Goal: Complete application form: Complete application form

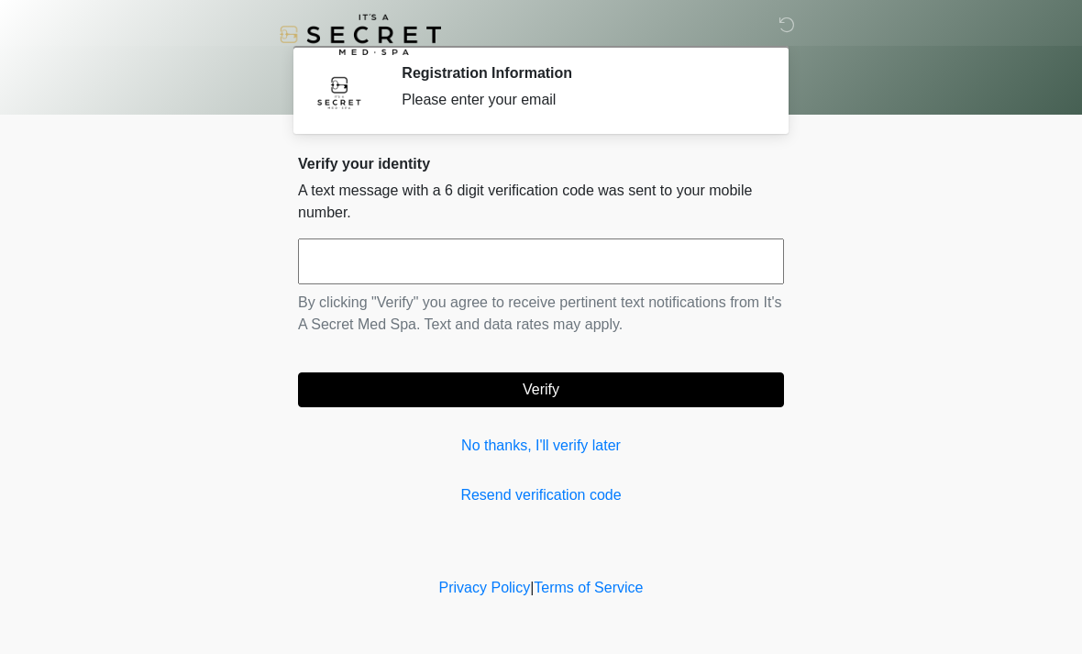
click at [558, 263] on input "text" at bounding box center [541, 261] width 486 height 46
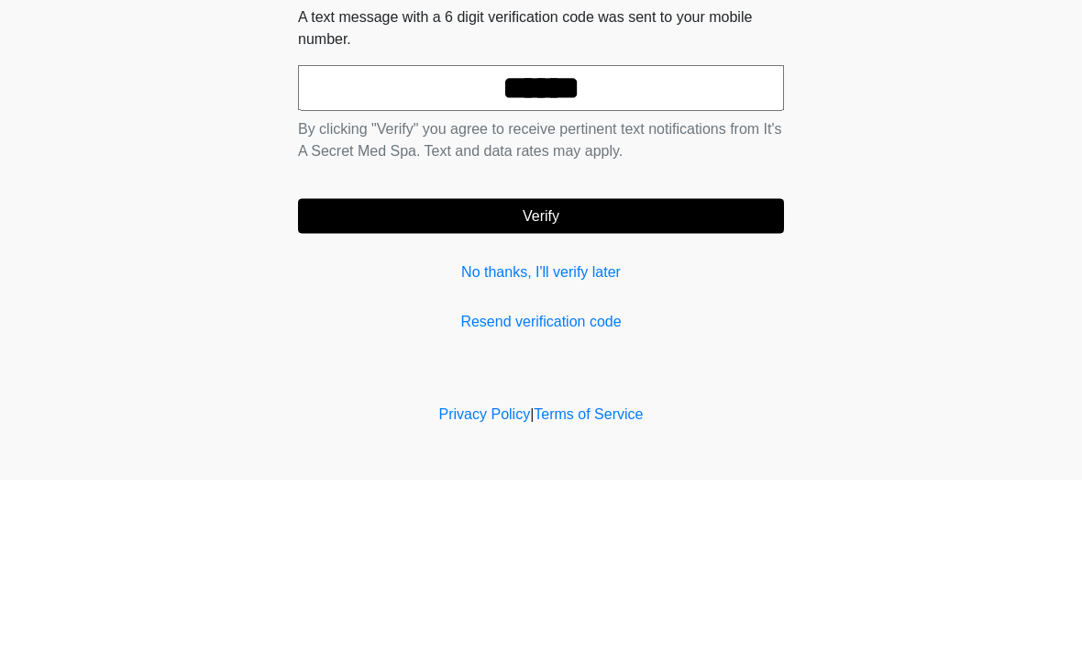
type input "******"
click at [680, 372] on button "Verify" at bounding box center [541, 389] width 486 height 35
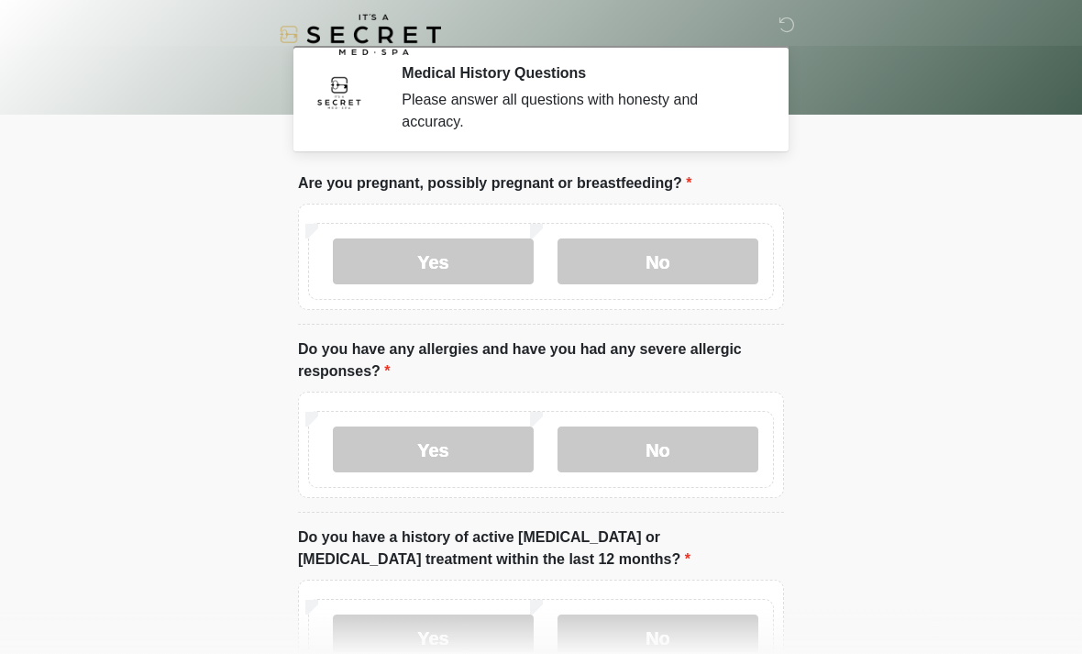
click at [703, 249] on label "No" at bounding box center [658, 261] width 201 height 46
click at [679, 463] on label "No" at bounding box center [658, 449] width 201 height 46
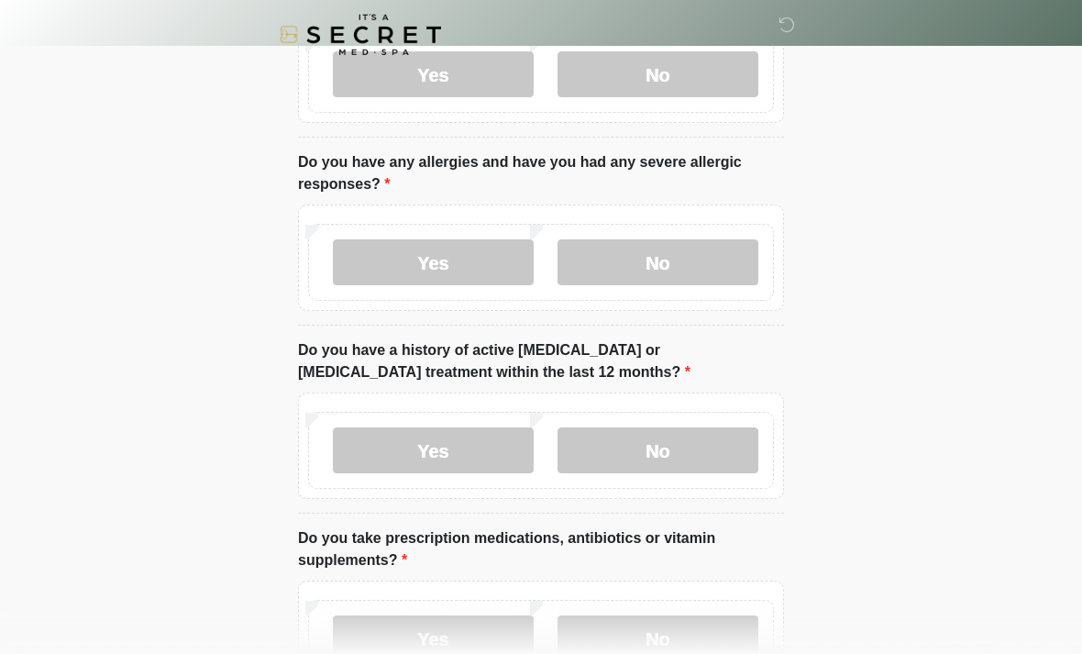
scroll to position [192, 0]
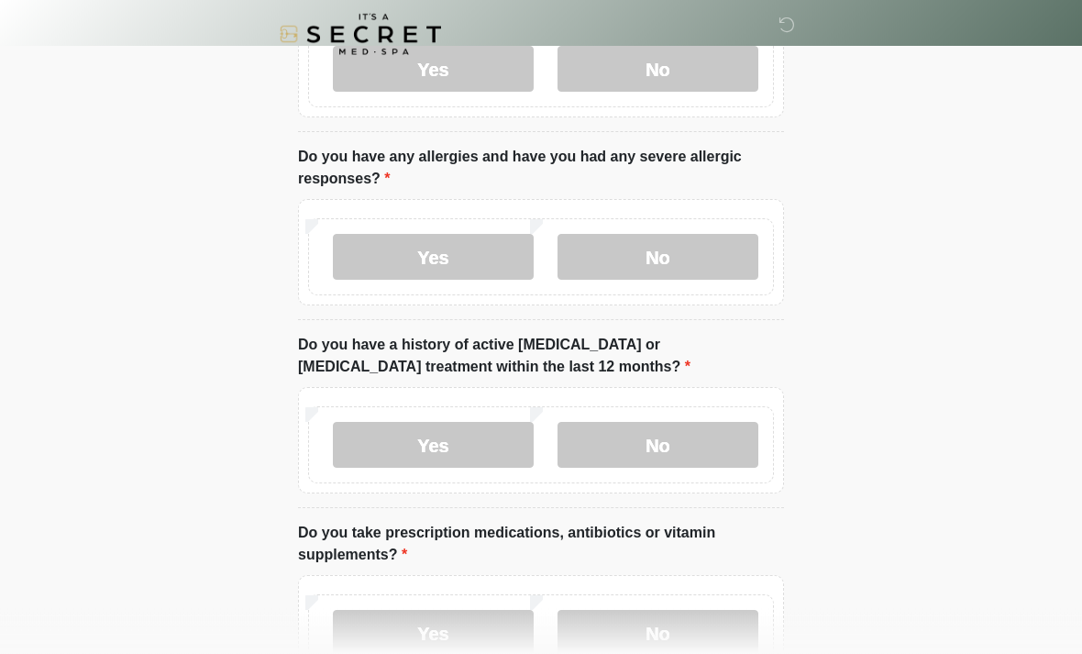
click at [697, 454] on label "No" at bounding box center [658, 446] width 201 height 46
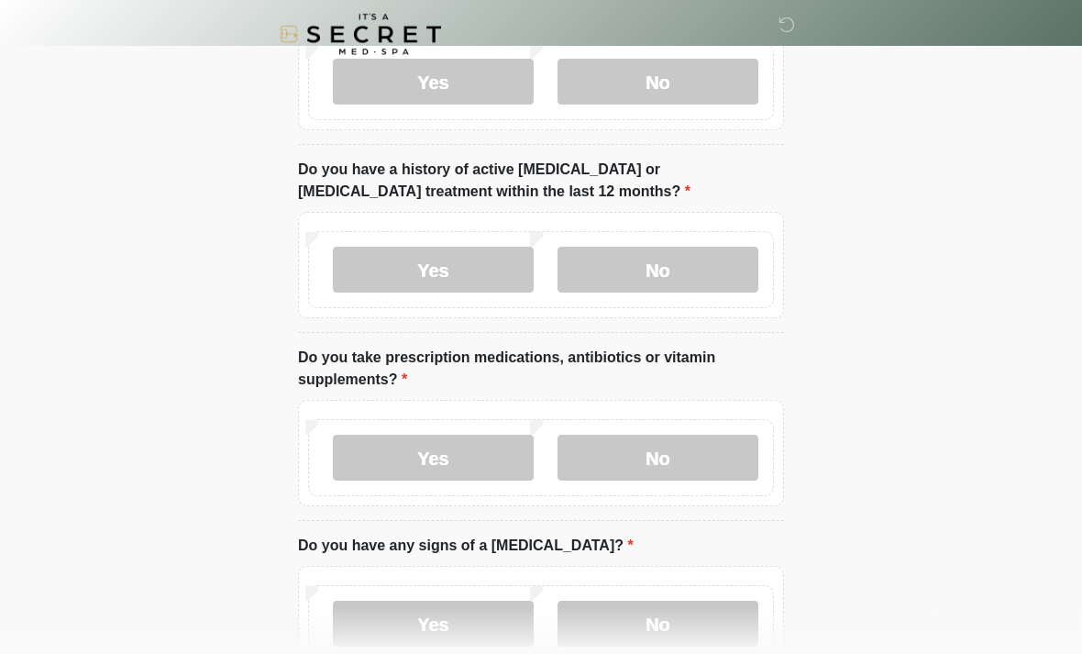
scroll to position [369, 0]
click at [701, 464] on label "No" at bounding box center [658, 457] width 201 height 46
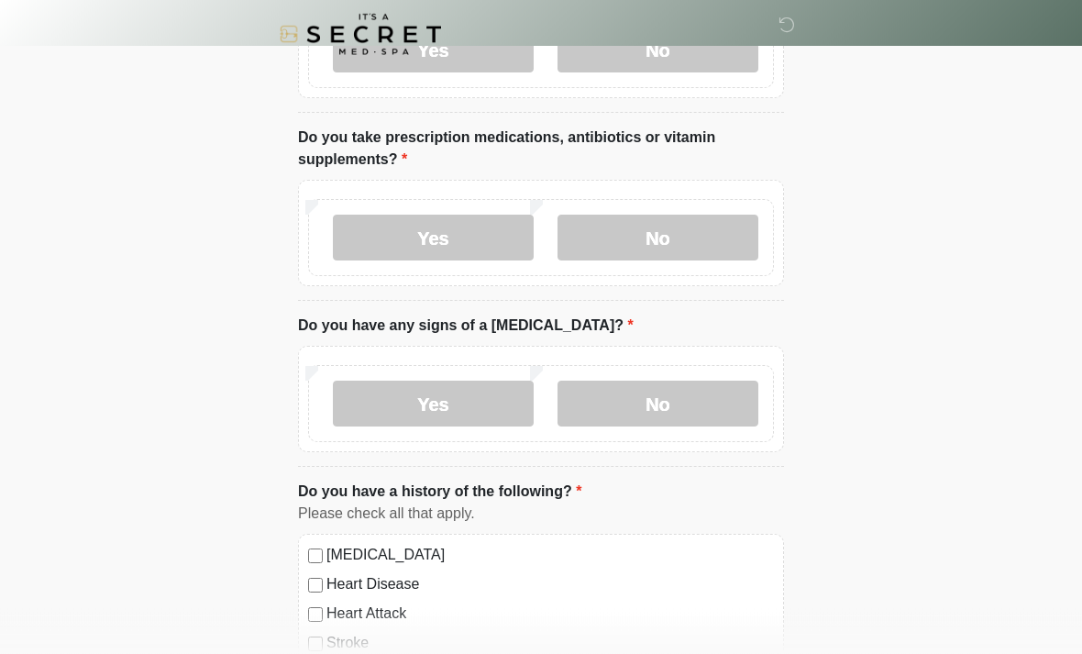
scroll to position [588, 0]
click at [485, 249] on label "Yes" at bounding box center [433, 238] width 201 height 46
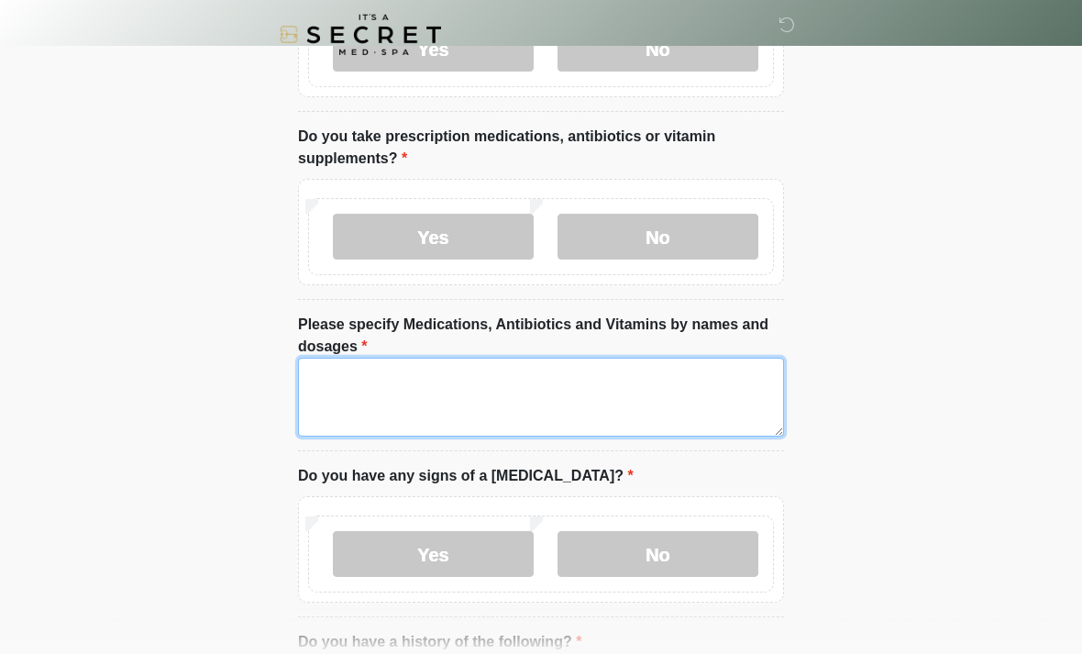
click at [591, 384] on textarea "Please specify Medications, Antibiotics and Vitamins by names and dosages" at bounding box center [541, 397] width 486 height 79
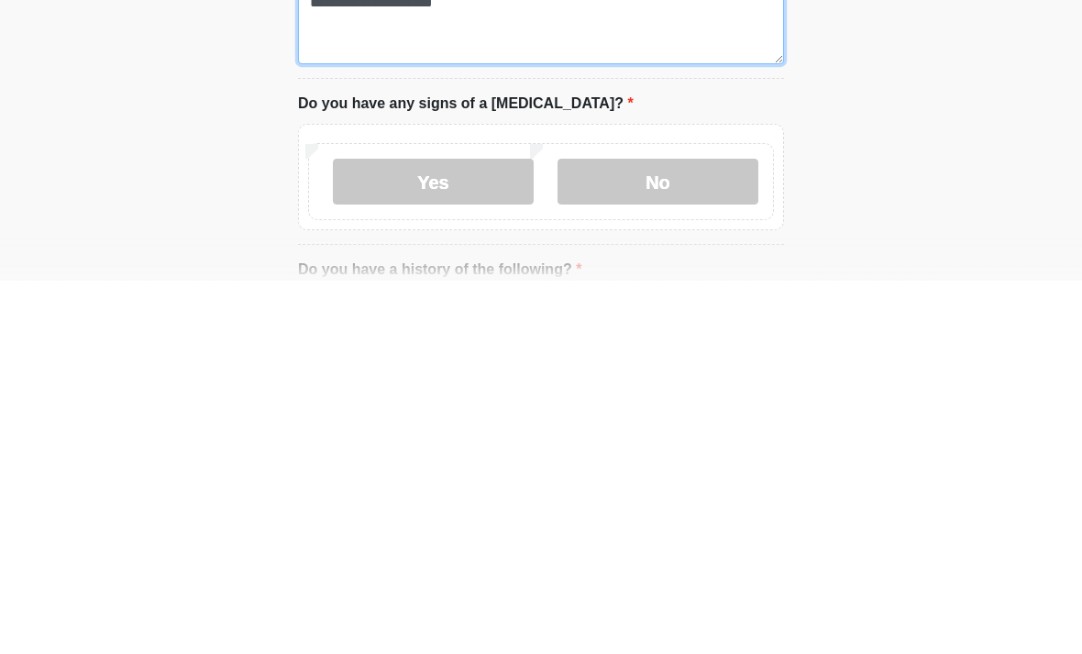
type textarea "**********"
click at [675, 532] on label "No" at bounding box center [658, 555] width 201 height 46
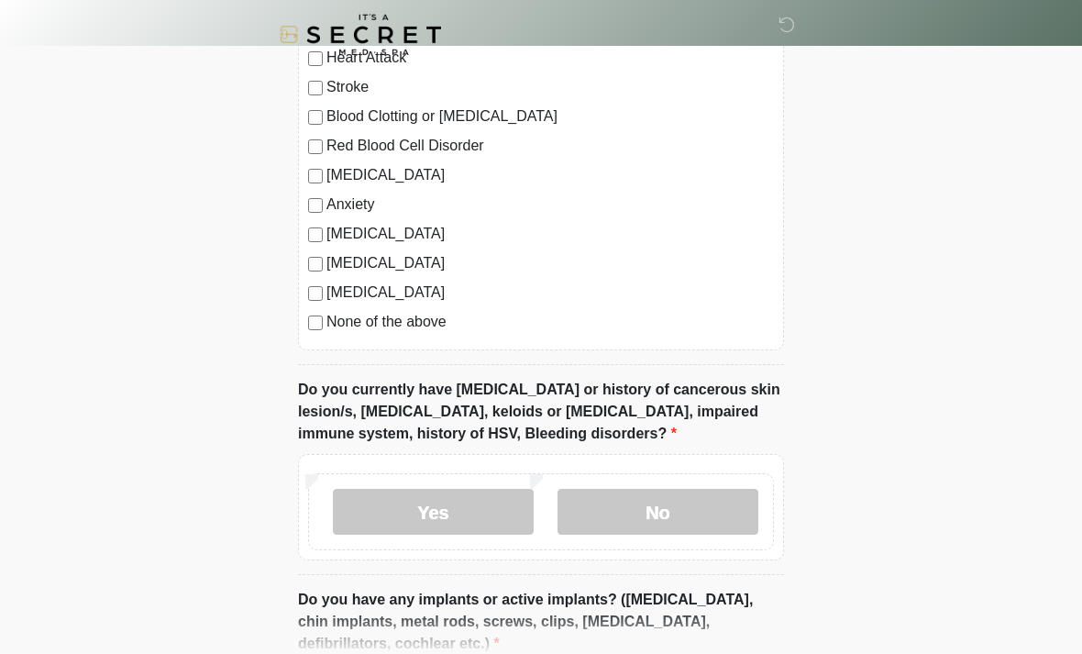
scroll to position [1310, 0]
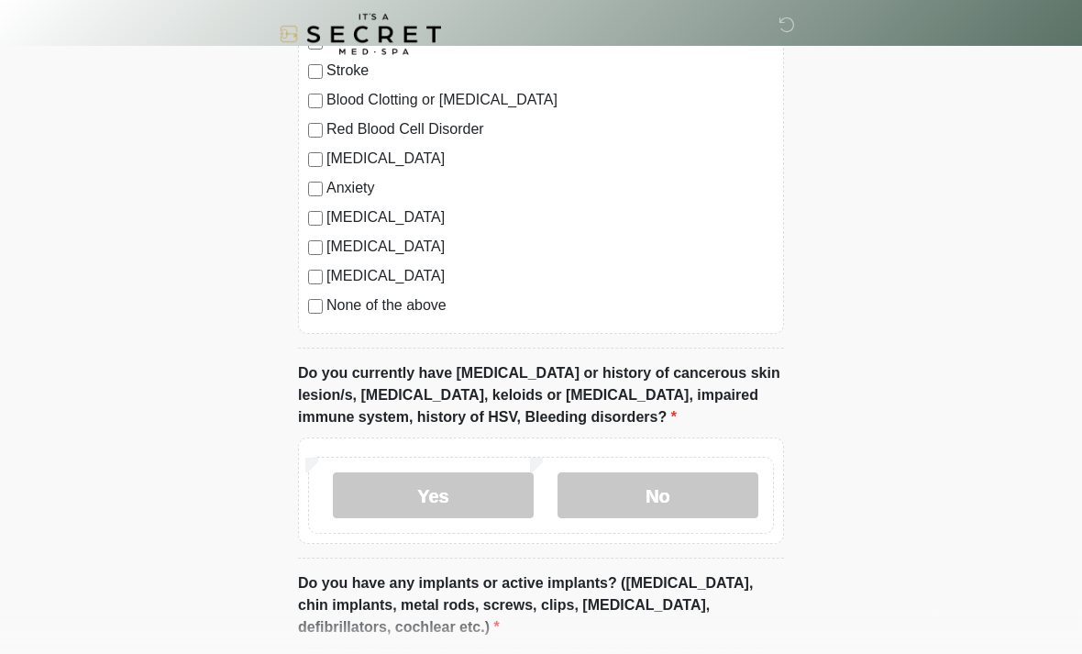
click at [671, 490] on label "No" at bounding box center [658, 496] width 201 height 46
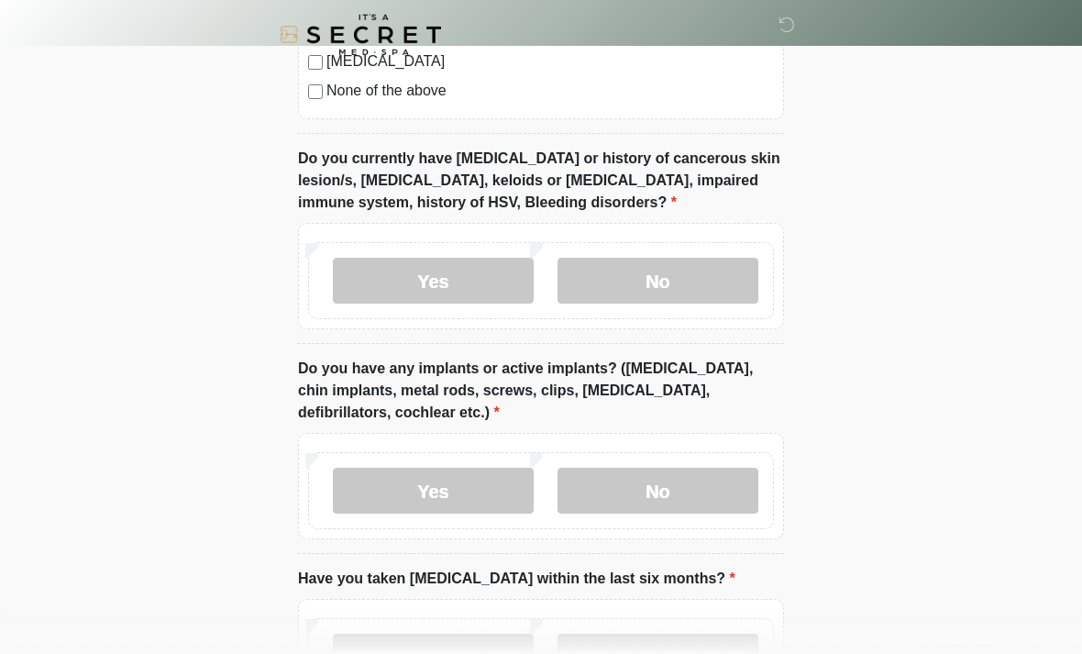
scroll to position [1538, 0]
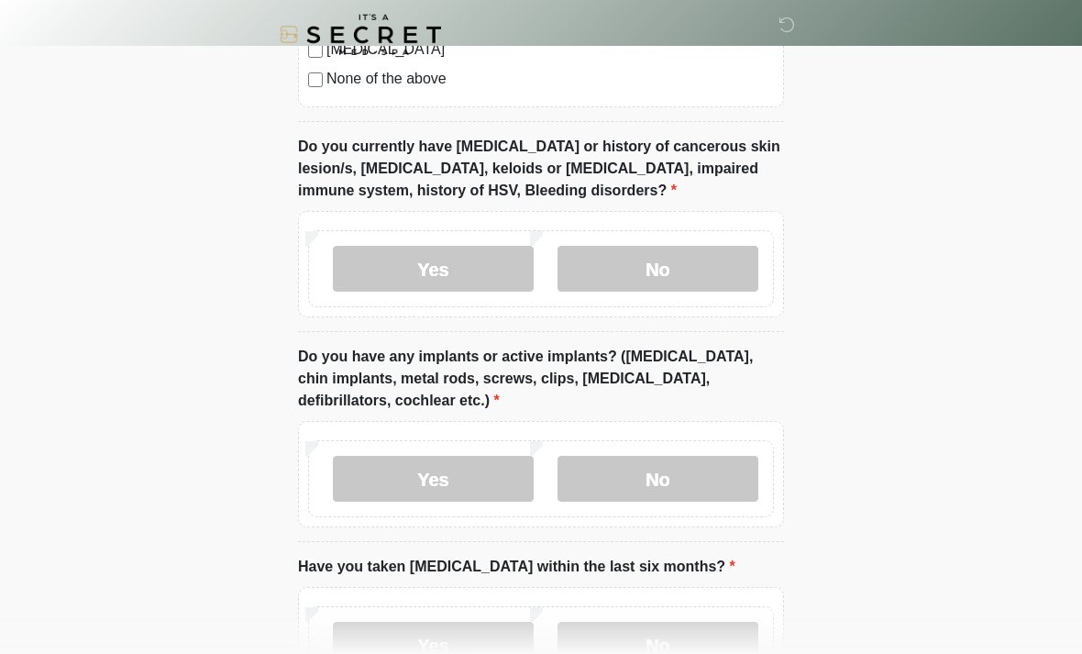
click at [666, 470] on label "No" at bounding box center [658, 479] width 201 height 46
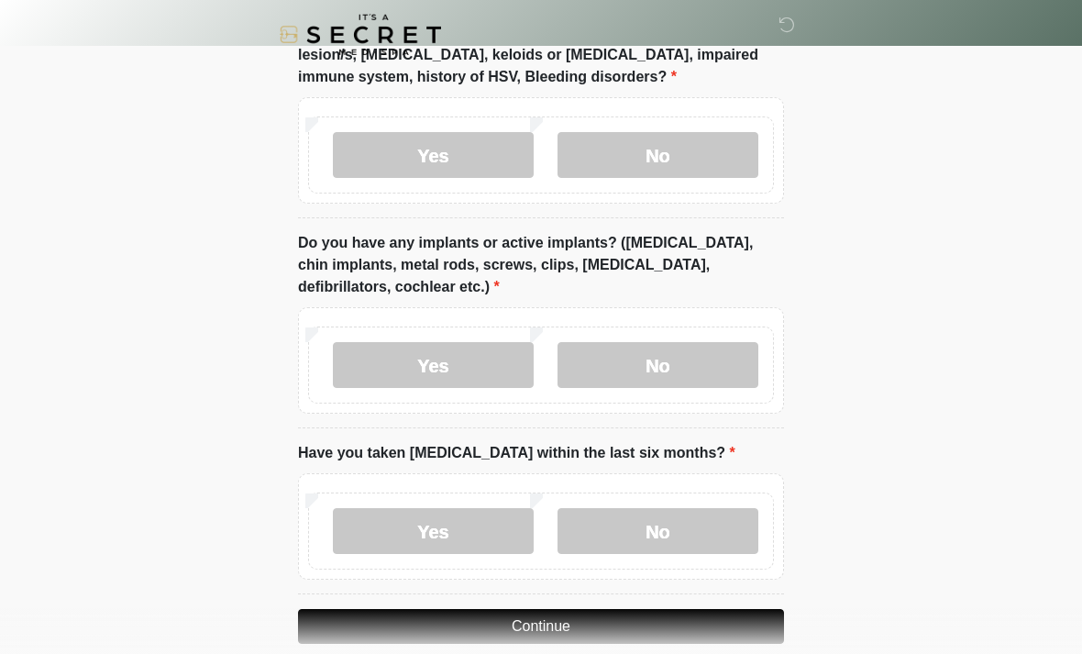
scroll to position [1677, 0]
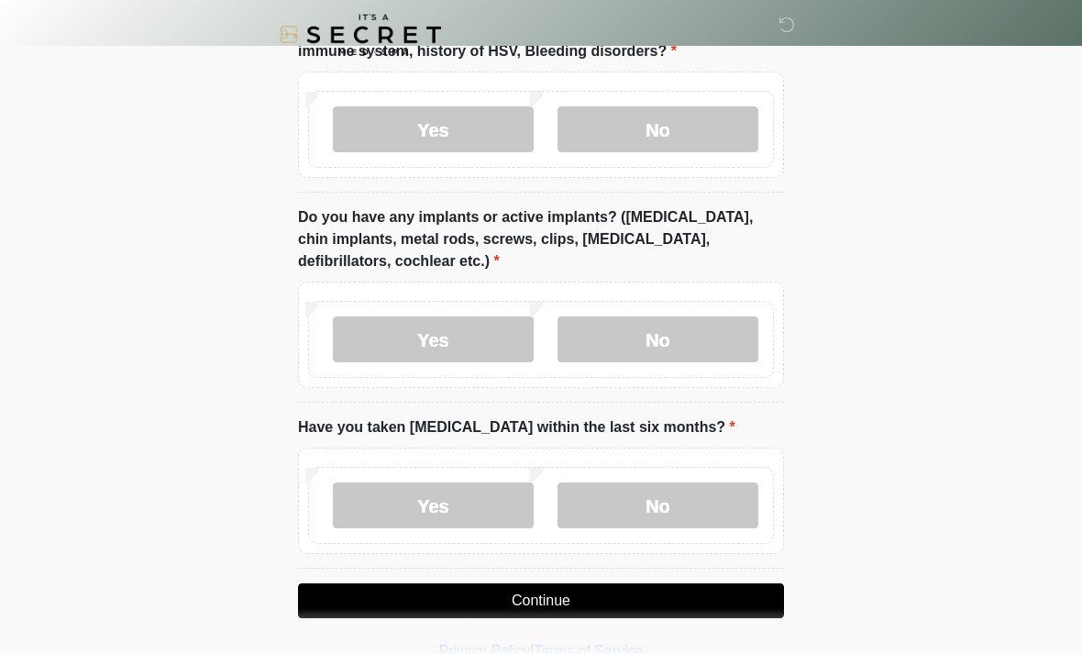
click at [658, 488] on label "No" at bounding box center [658, 505] width 201 height 46
click at [597, 591] on button "Continue" at bounding box center [541, 600] width 486 height 35
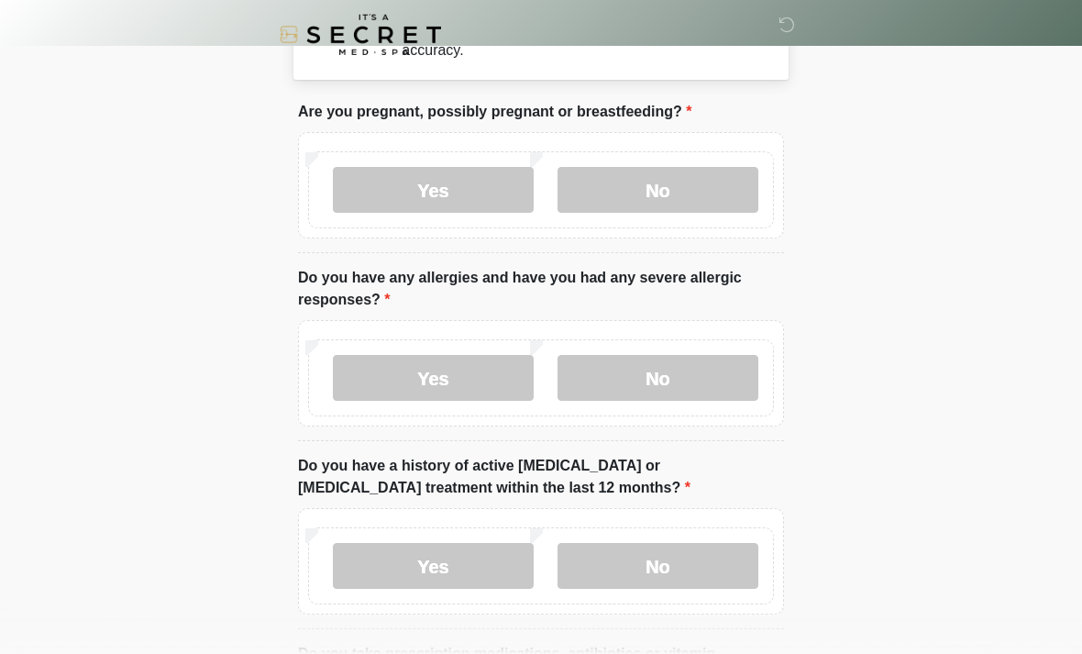
scroll to position [0, 0]
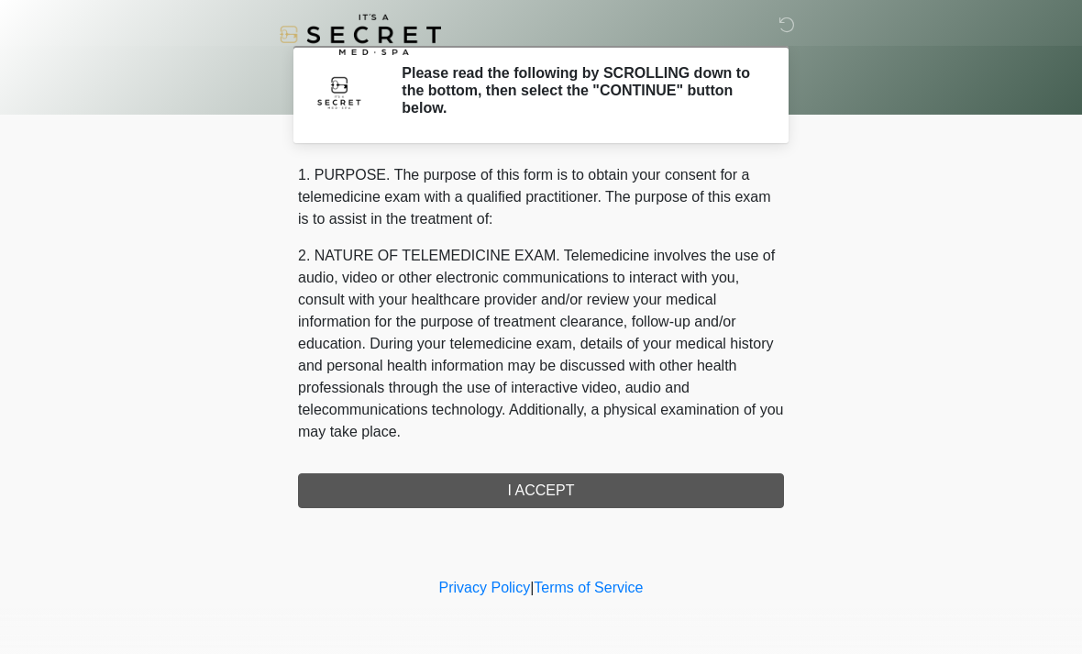
click at [635, 490] on div "1. PURPOSE. The purpose of this form is to obtain your consent for a telemedici…" at bounding box center [541, 336] width 486 height 344
click at [603, 498] on div "1. PURPOSE. The purpose of this form is to obtain your consent for a telemedici…" at bounding box center [541, 336] width 486 height 344
click at [568, 492] on div "1. PURPOSE. The purpose of this form is to obtain your consent for a telemedici…" at bounding box center [541, 336] width 486 height 344
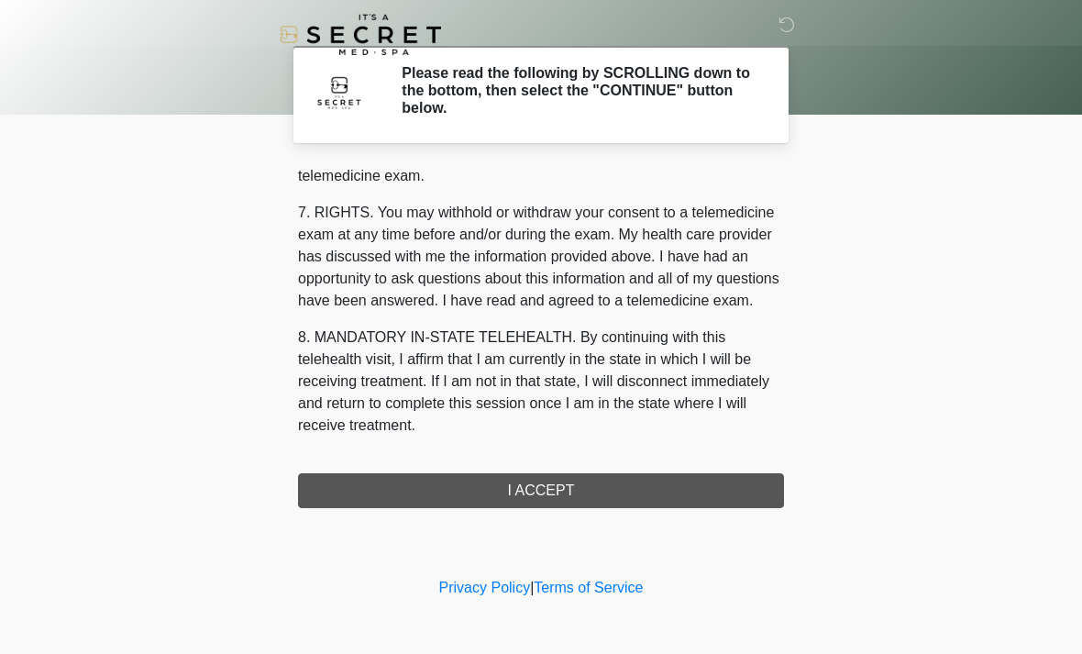
click at [545, 487] on button "I ACCEPT" at bounding box center [541, 490] width 486 height 35
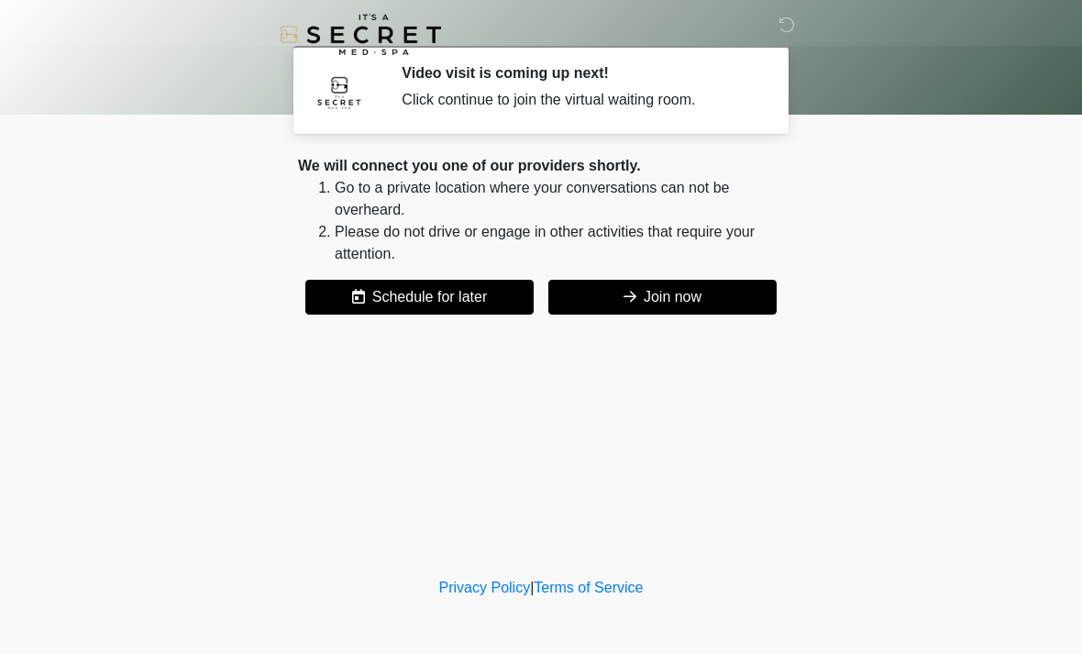
click at [707, 304] on button "Join now" at bounding box center [662, 297] width 228 height 35
